Goal: Task Accomplishment & Management: Use online tool/utility

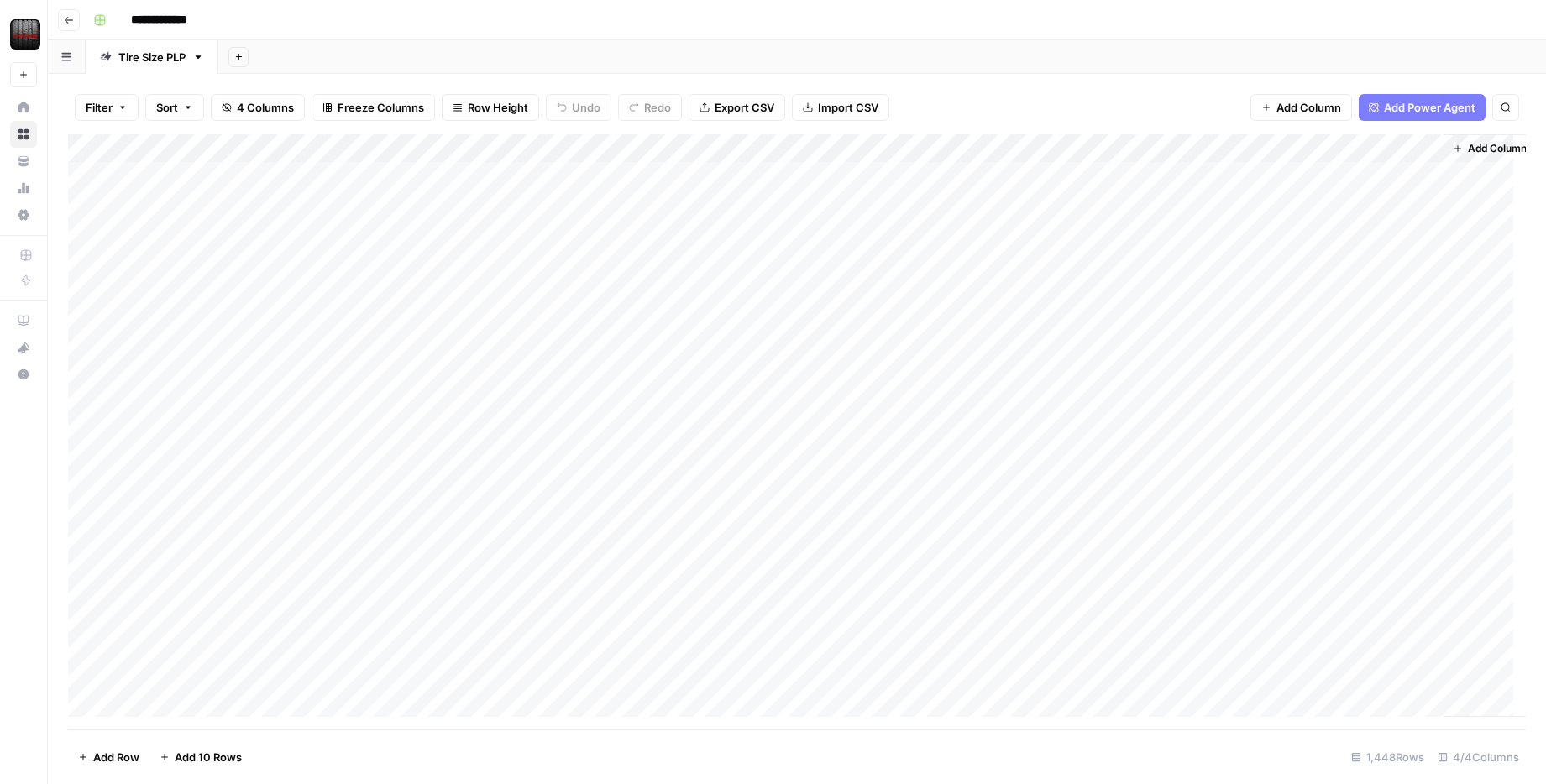
click at [1210, 178] on div "Add Column" at bounding box center [796, 432] width 1458 height 595
click at [1256, 179] on div "Add Column" at bounding box center [796, 432] width 1458 height 595
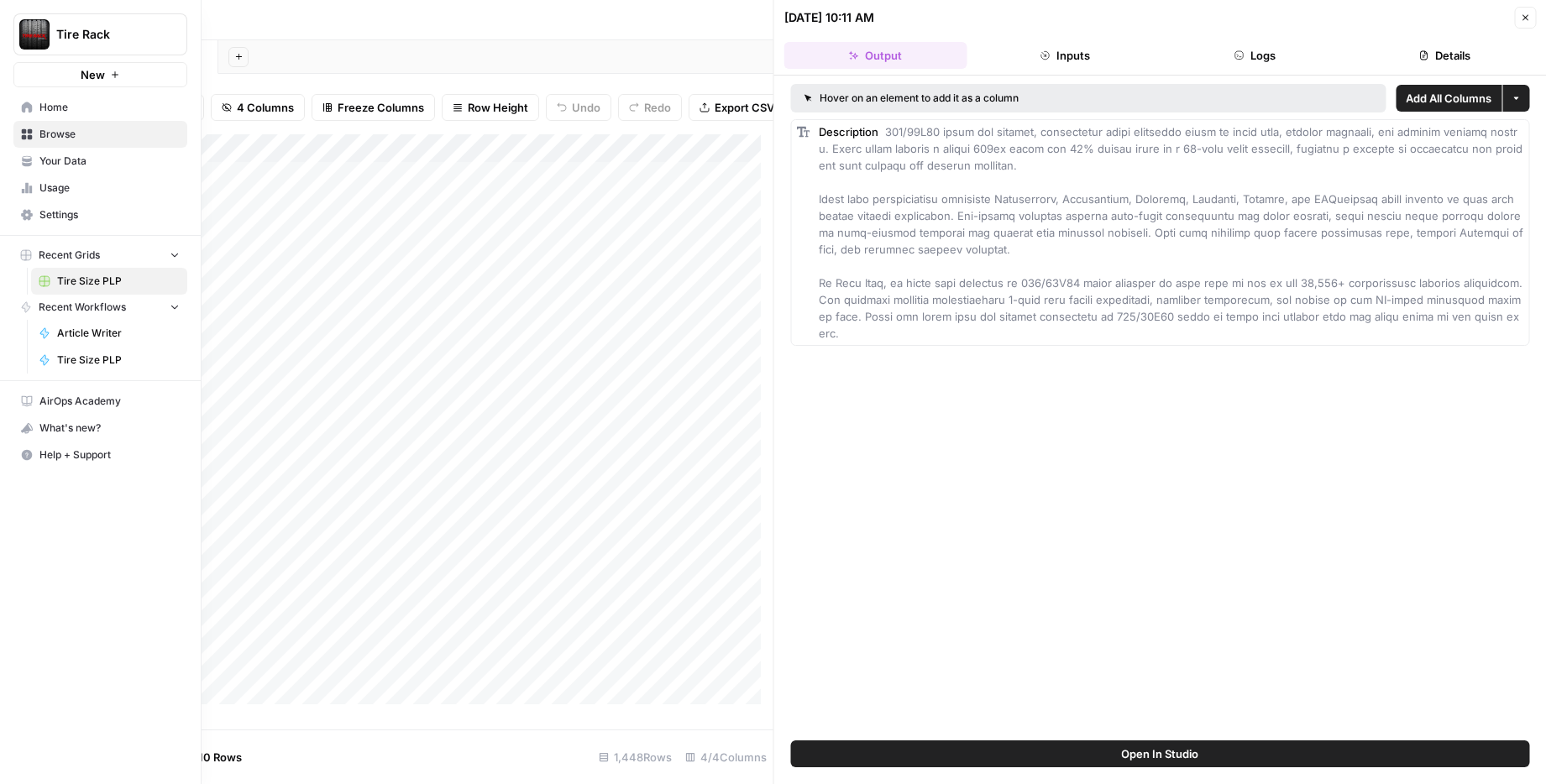
click at [99, 357] on span "Tire Size PLP" at bounding box center [117, 359] width 122 height 15
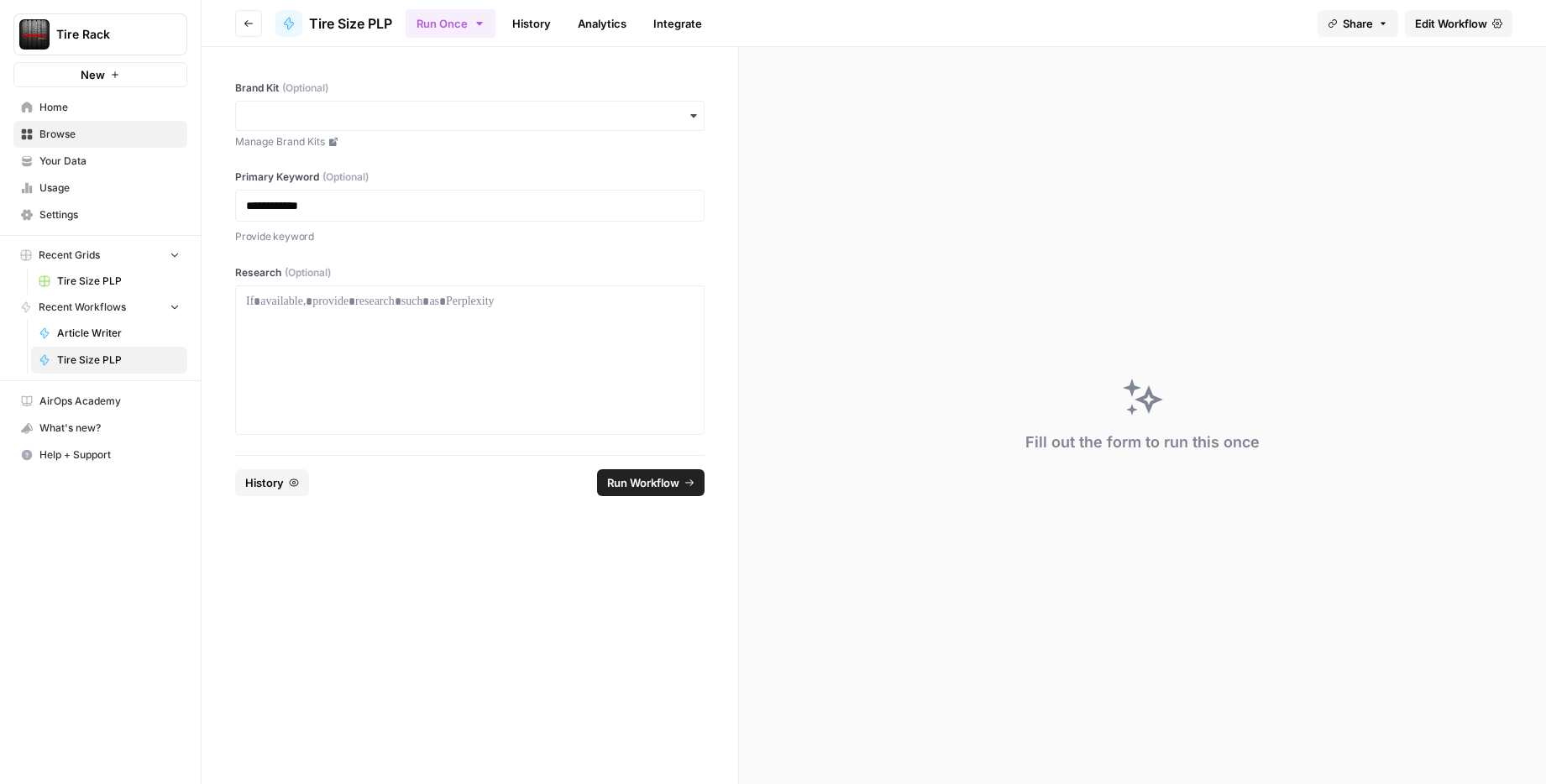
click at [885, 180] on div "Fill out the form to run this once" at bounding box center [1143, 415] width 807 height 737
click at [95, 330] on span "Article Writer" at bounding box center [117, 332] width 122 height 15
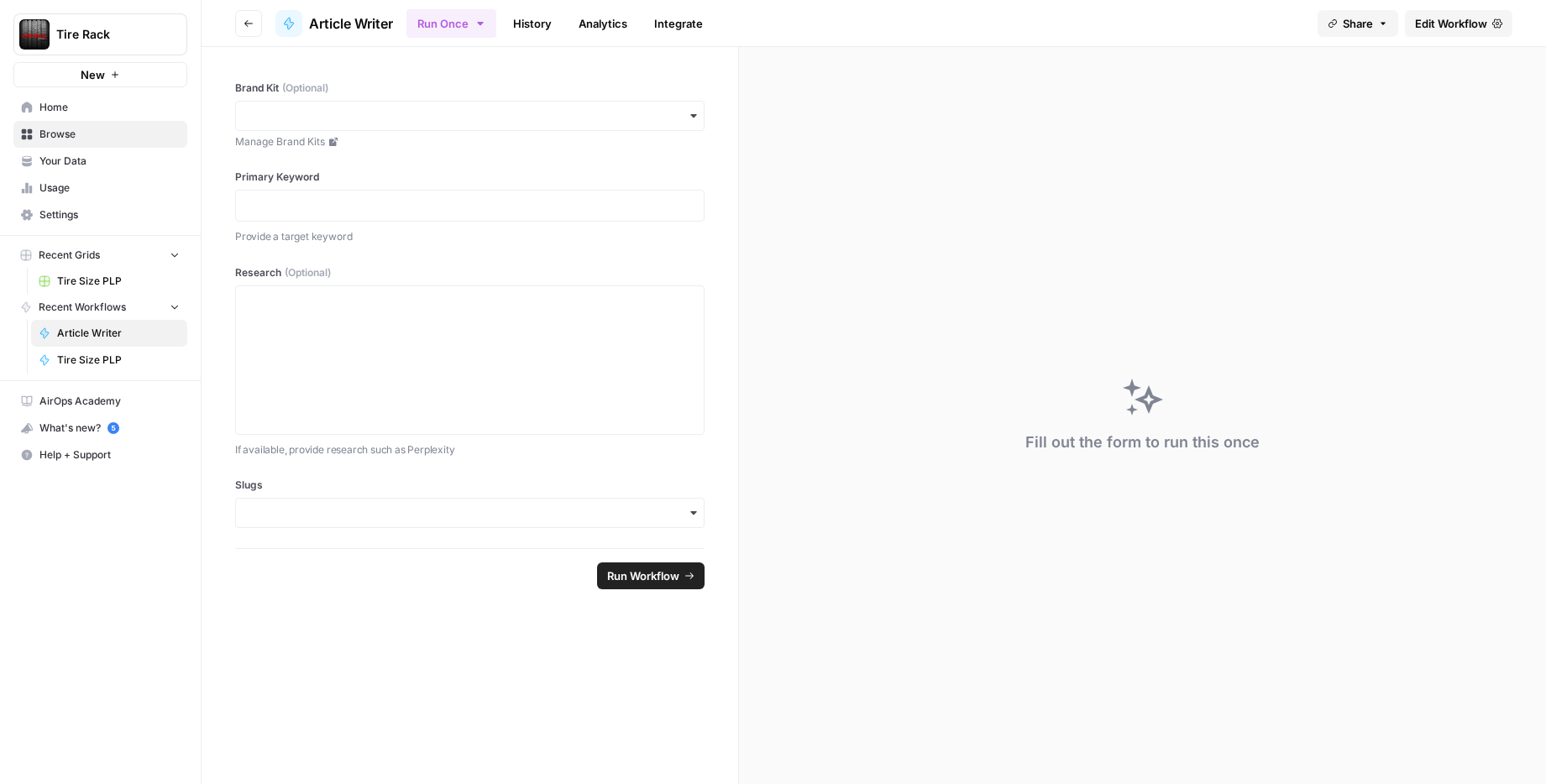
click at [97, 347] on link "Tire Size PLP" at bounding box center [109, 359] width 156 height 27
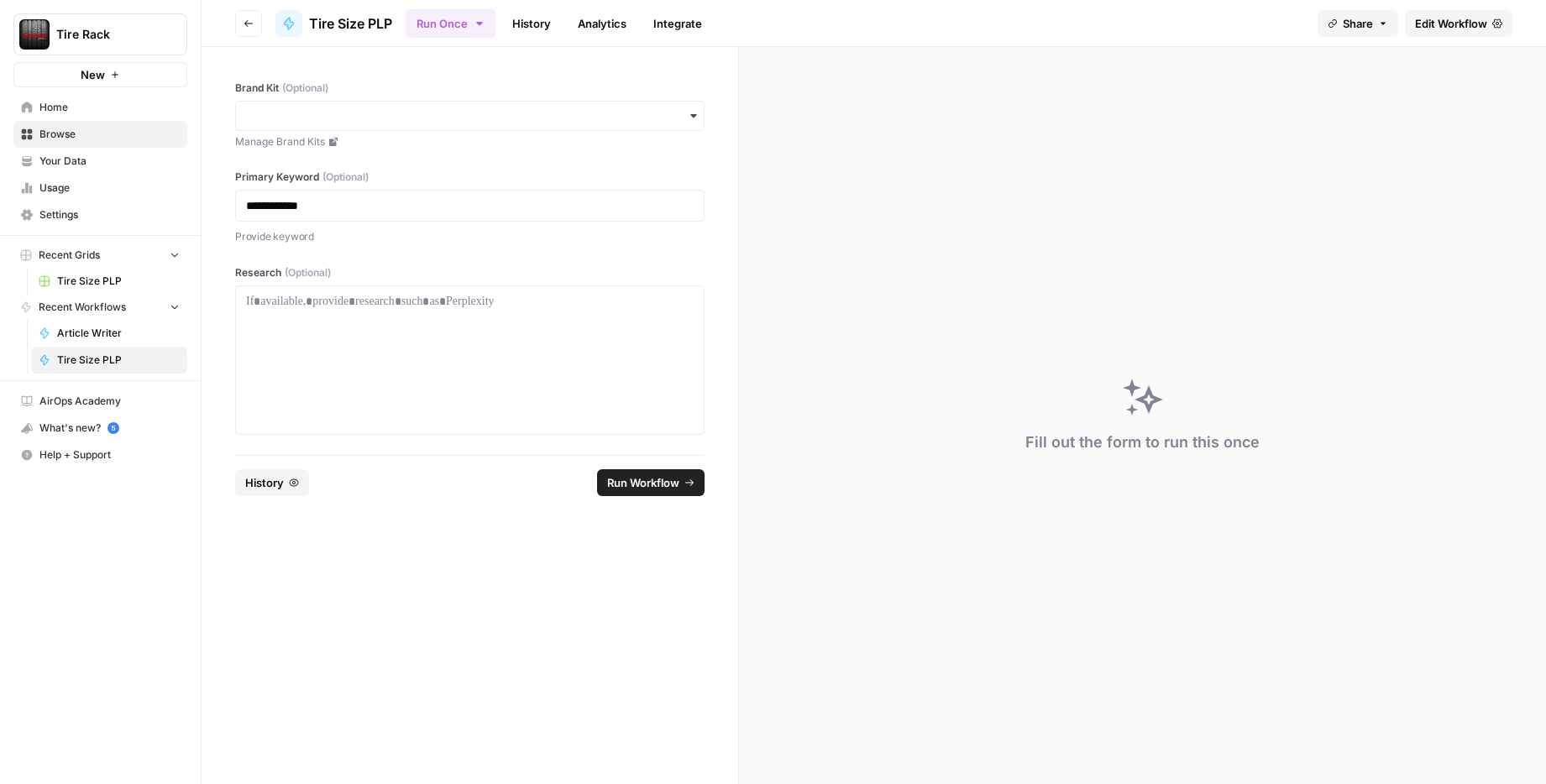
click at [245, 19] on icon "button" at bounding box center [249, 24] width 10 height 10
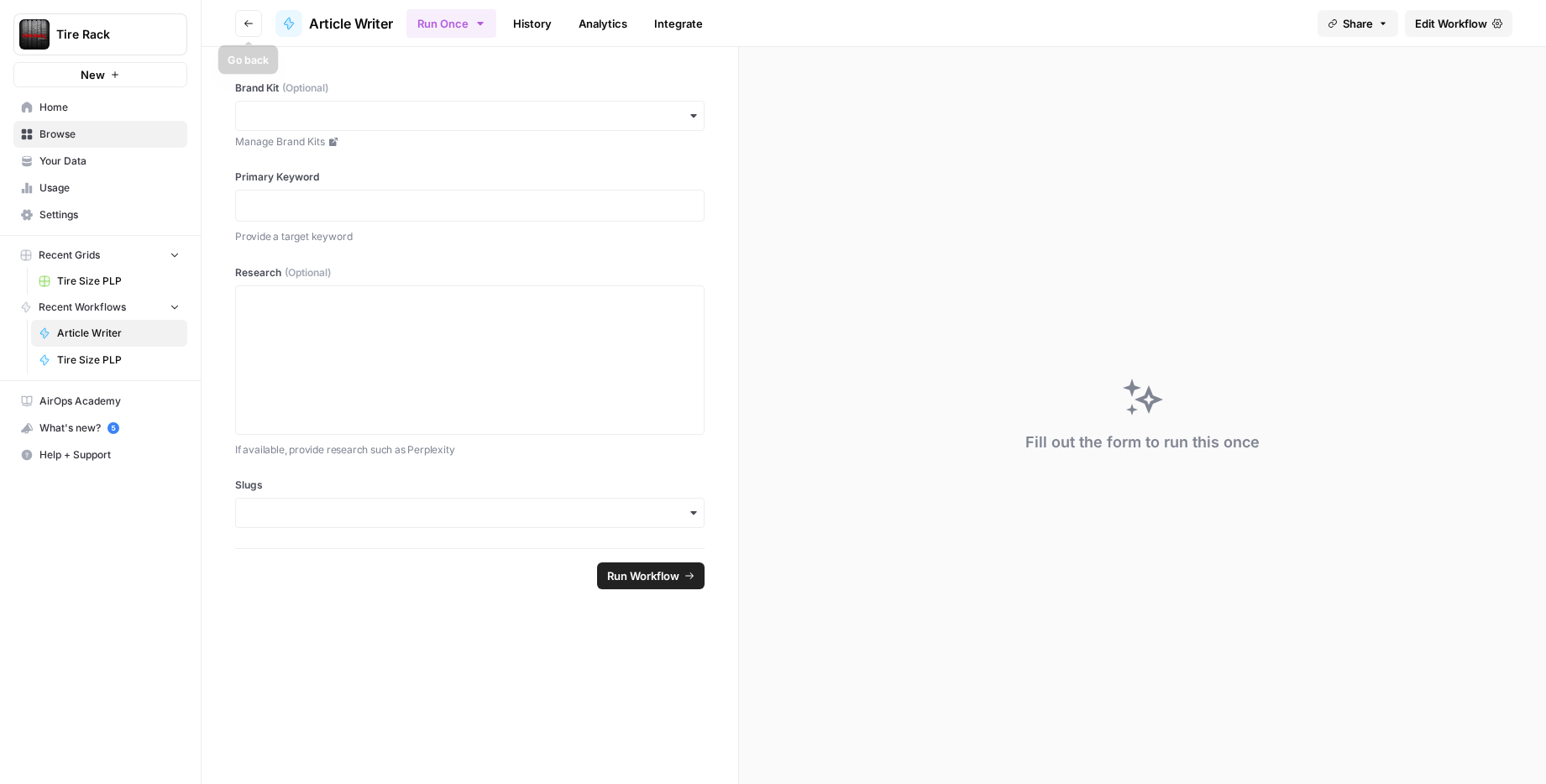
click at [245, 19] on icon "button" at bounding box center [249, 24] width 10 height 10
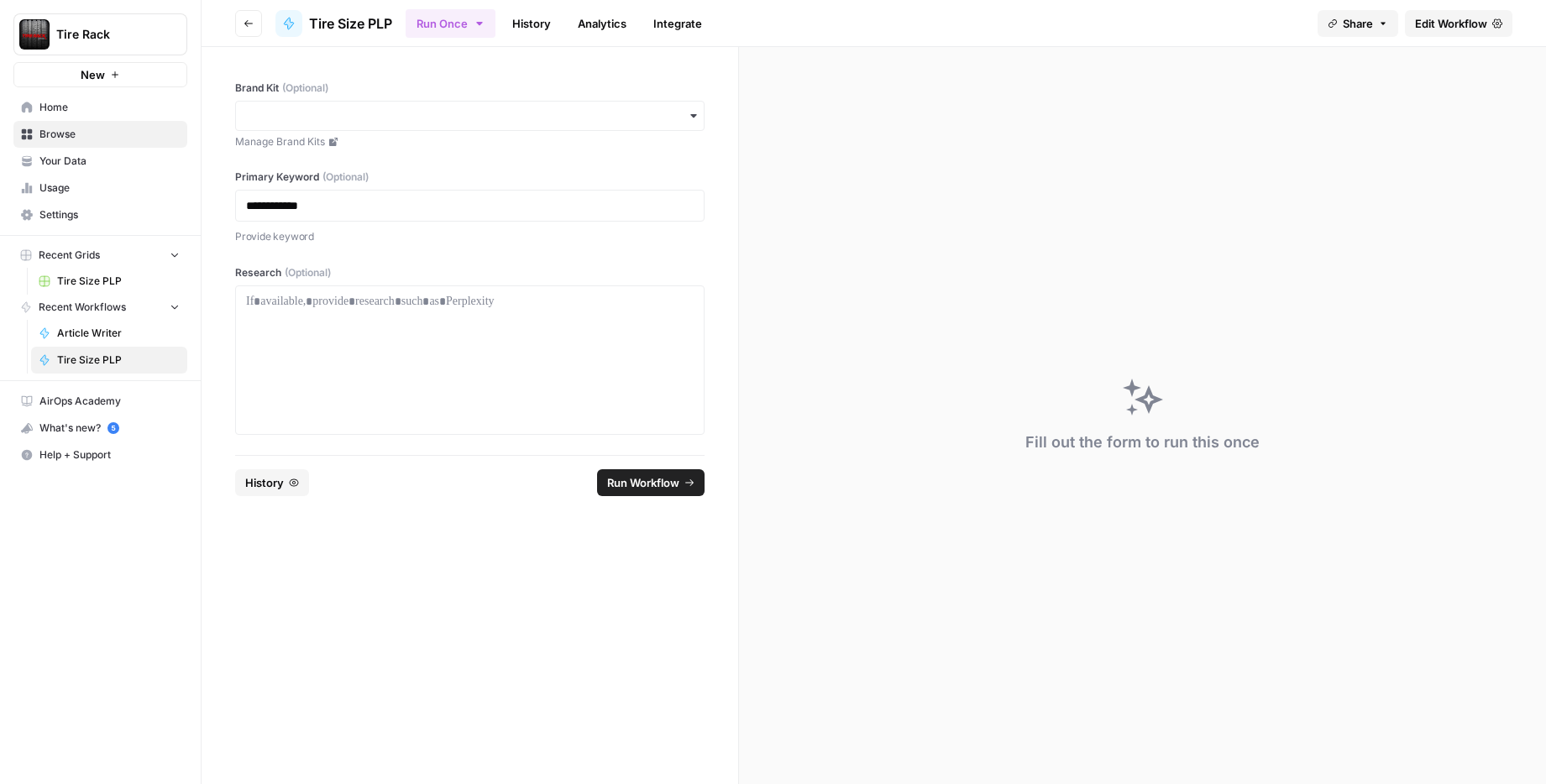
click at [101, 280] on span "Tire Size PLP" at bounding box center [117, 281] width 122 height 15
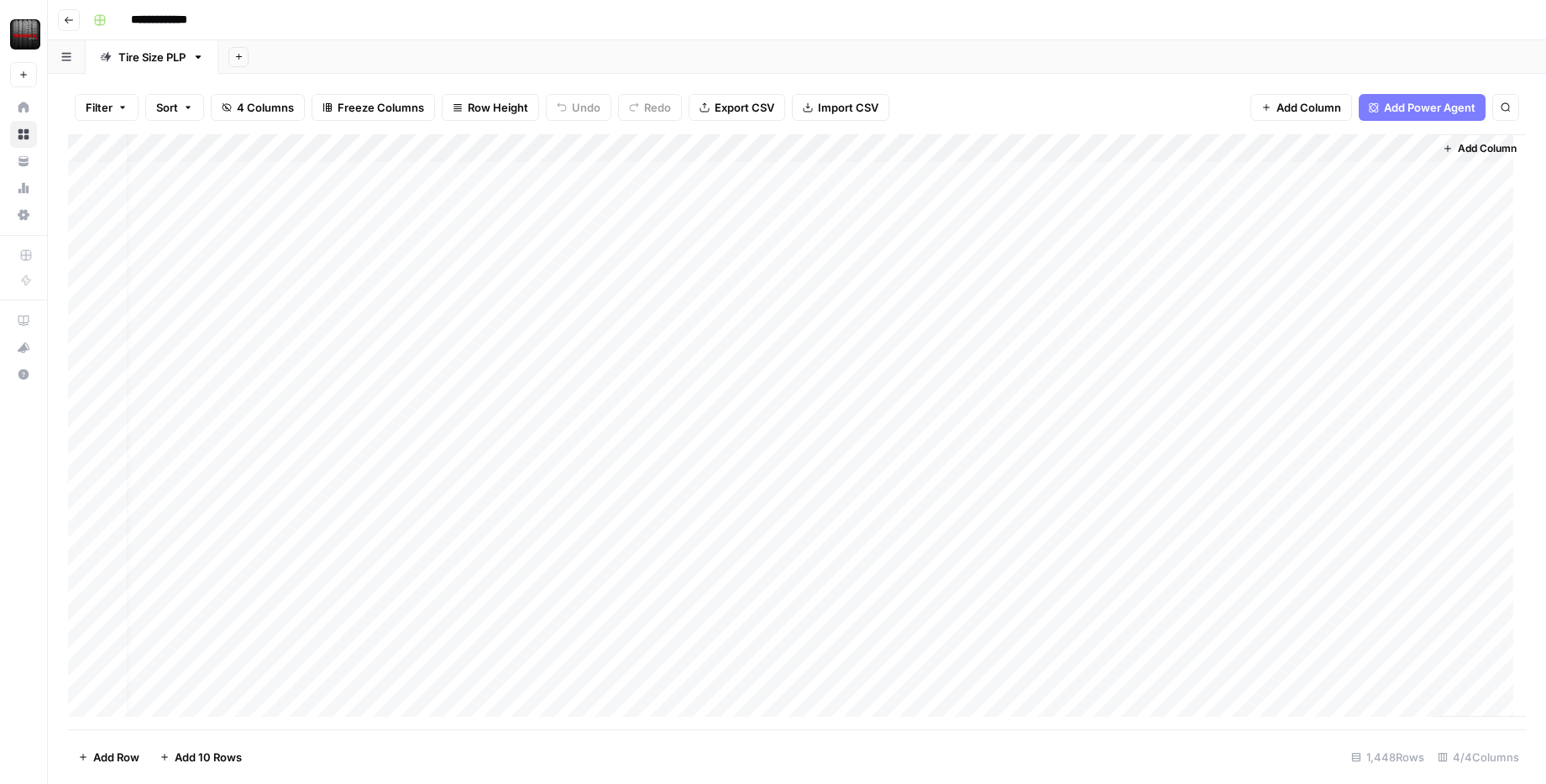
scroll to position [0, 24]
click at [1232, 148] on div "Add Column" at bounding box center [796, 432] width 1458 height 595
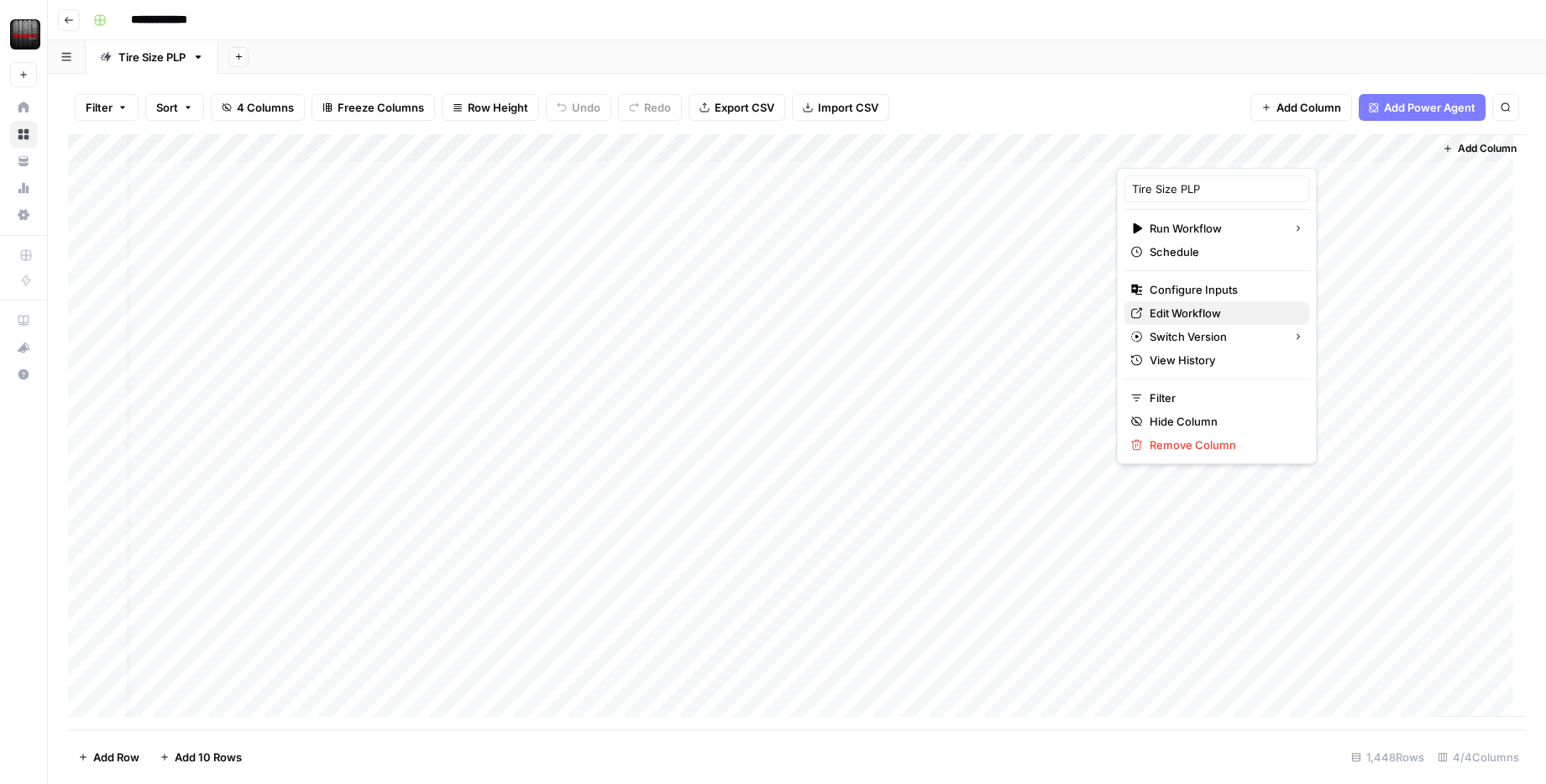
click at [1204, 309] on span "Edit Workflow" at bounding box center [1223, 312] width 147 height 17
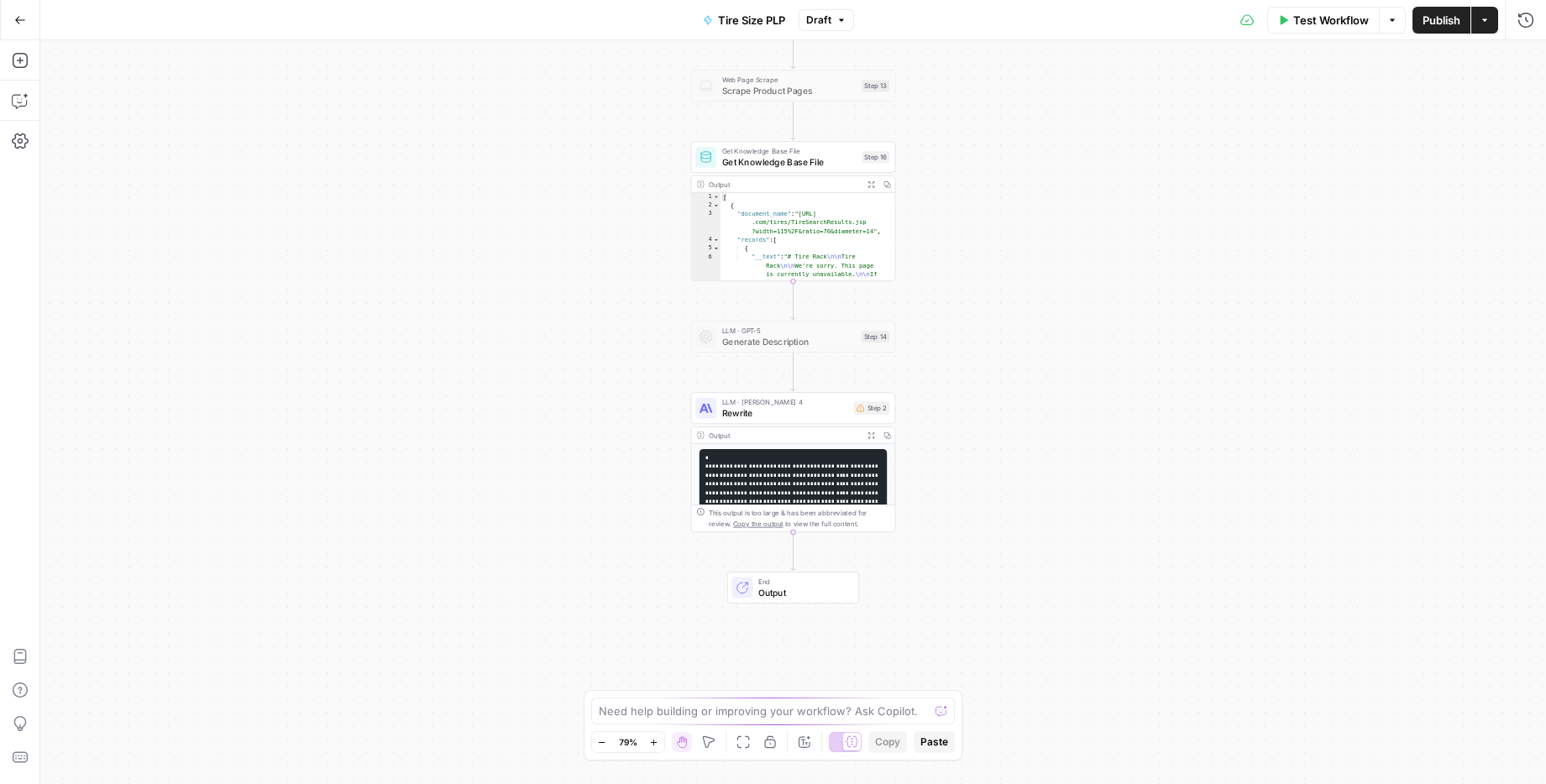
click at [1310, 13] on span "Test Workflow" at bounding box center [1331, 20] width 76 height 17
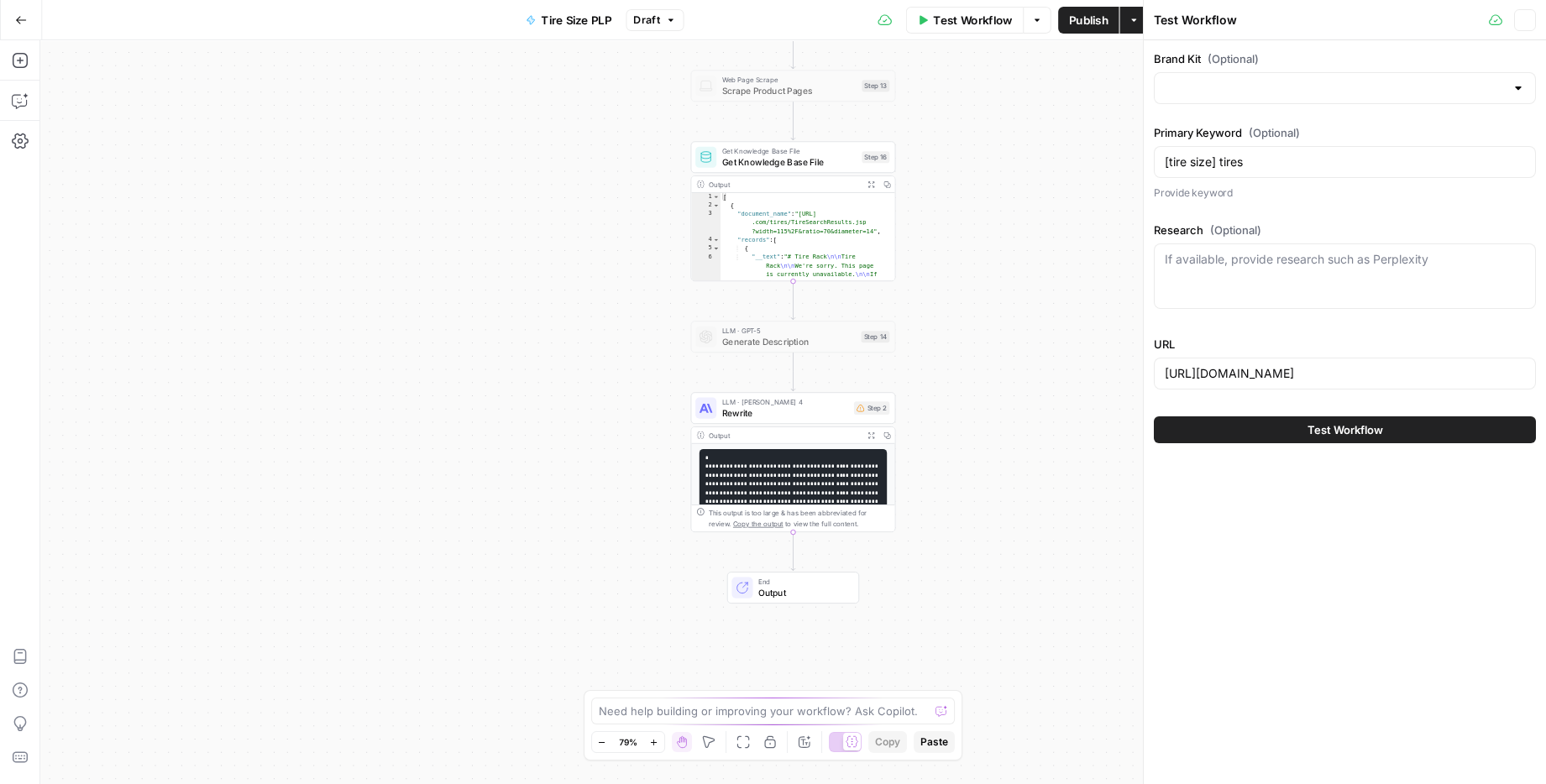
type input "Tire Rack"
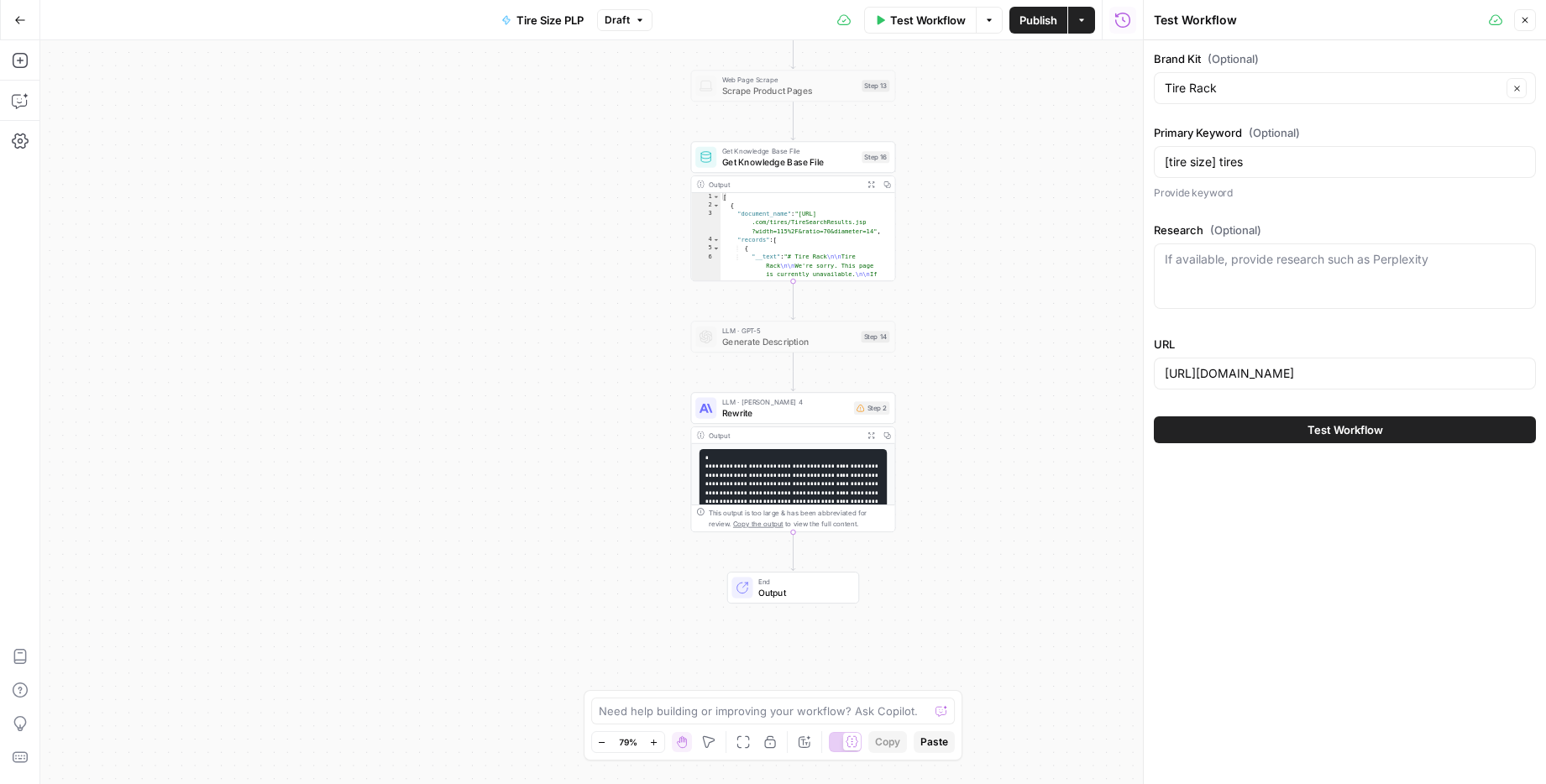
click at [1362, 426] on span "Test Workflow" at bounding box center [1346, 430] width 76 height 17
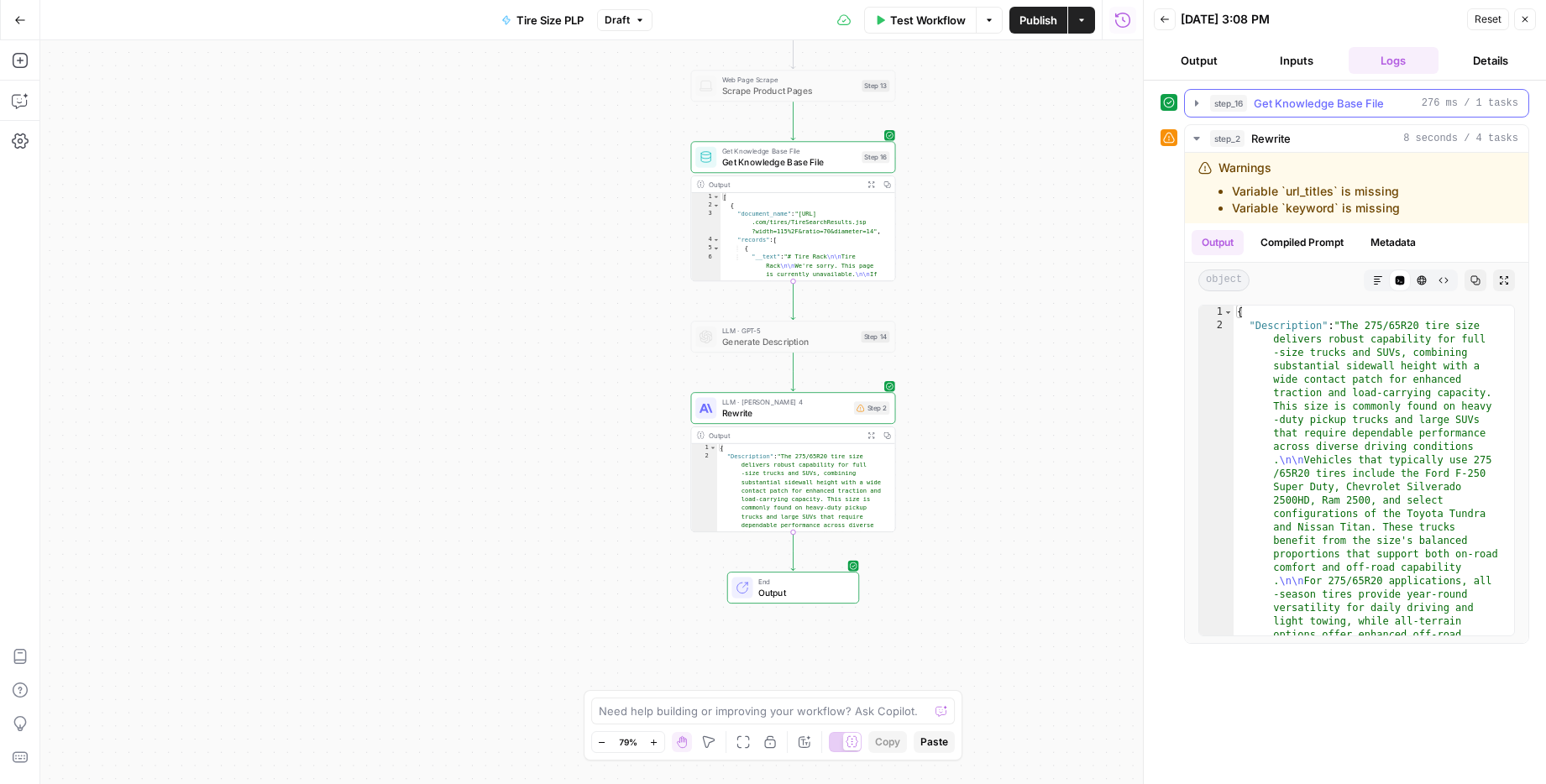
click at [1196, 98] on icon "button" at bounding box center [1198, 103] width 14 height 14
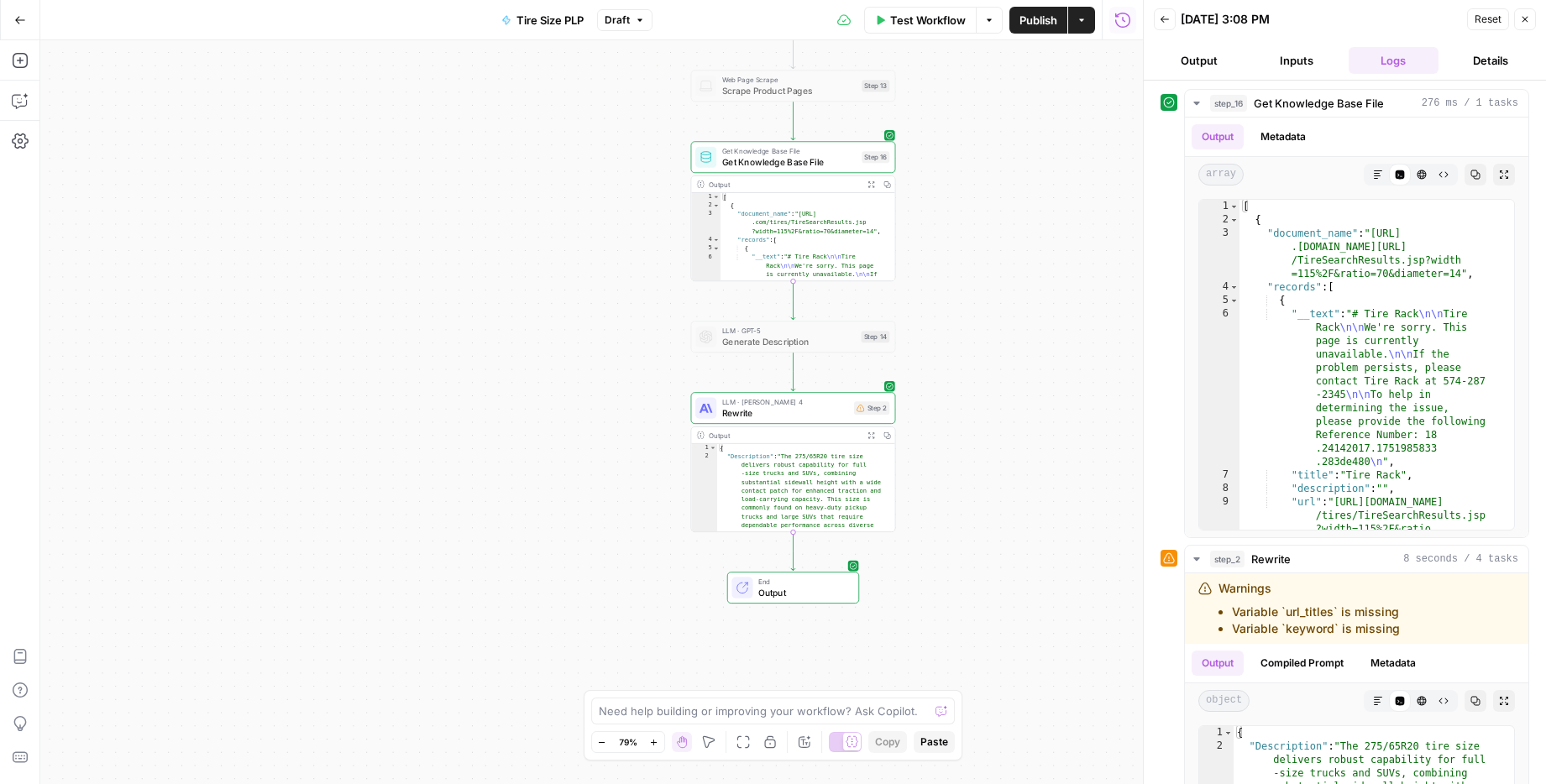
click at [1478, 57] on button "Details" at bounding box center [1490, 60] width 91 height 27
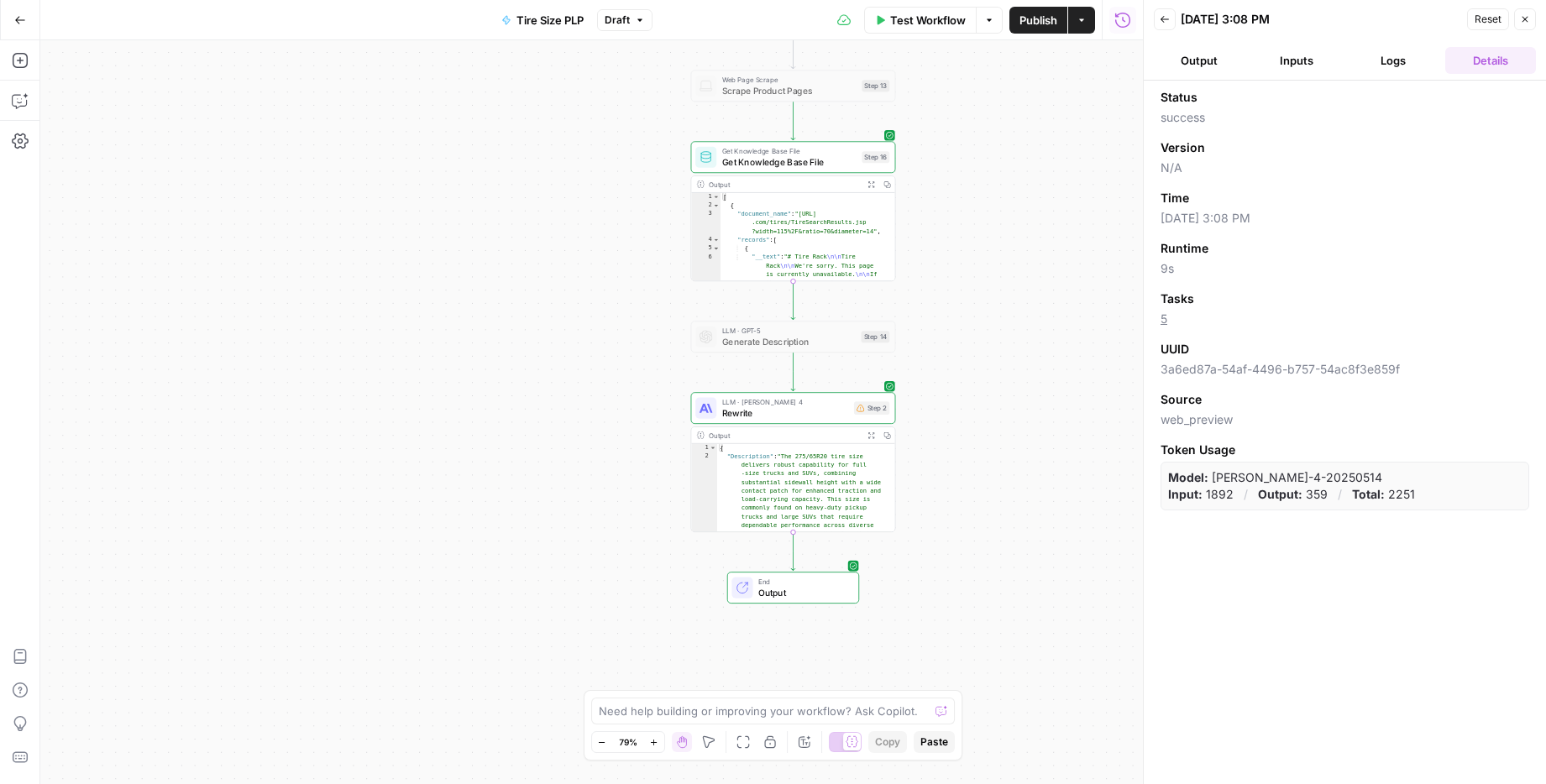
click at [1391, 78] on header "Back 08/27/25 at 3:08 PM Reset Close Output Inputs Logs Details" at bounding box center [1345, 40] width 402 height 81
click at [1391, 68] on button "Logs" at bounding box center [1394, 60] width 91 height 27
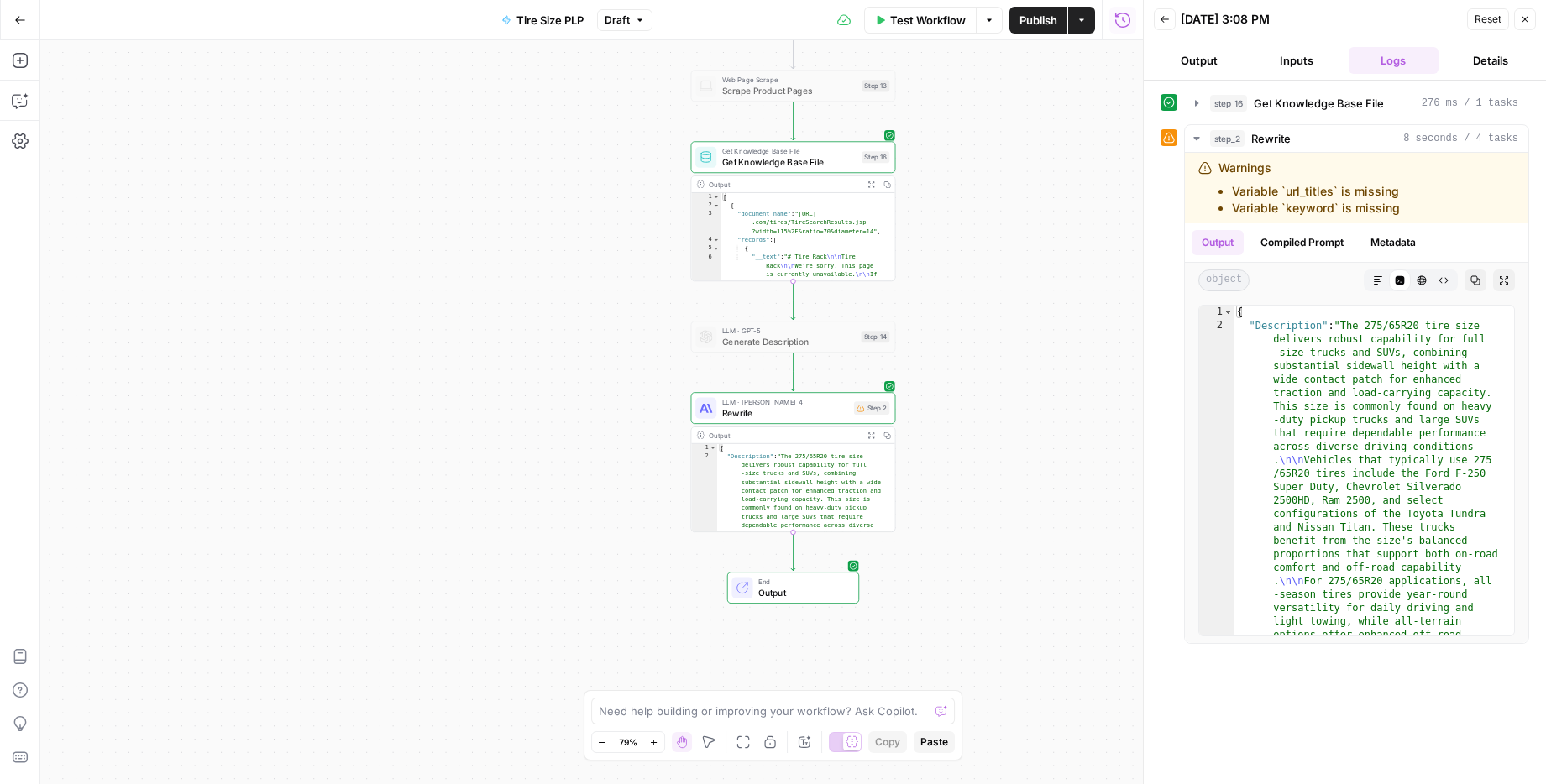
click at [1491, 68] on button "Details" at bounding box center [1490, 60] width 91 height 27
